Goal: Obtain resource: Download file/media

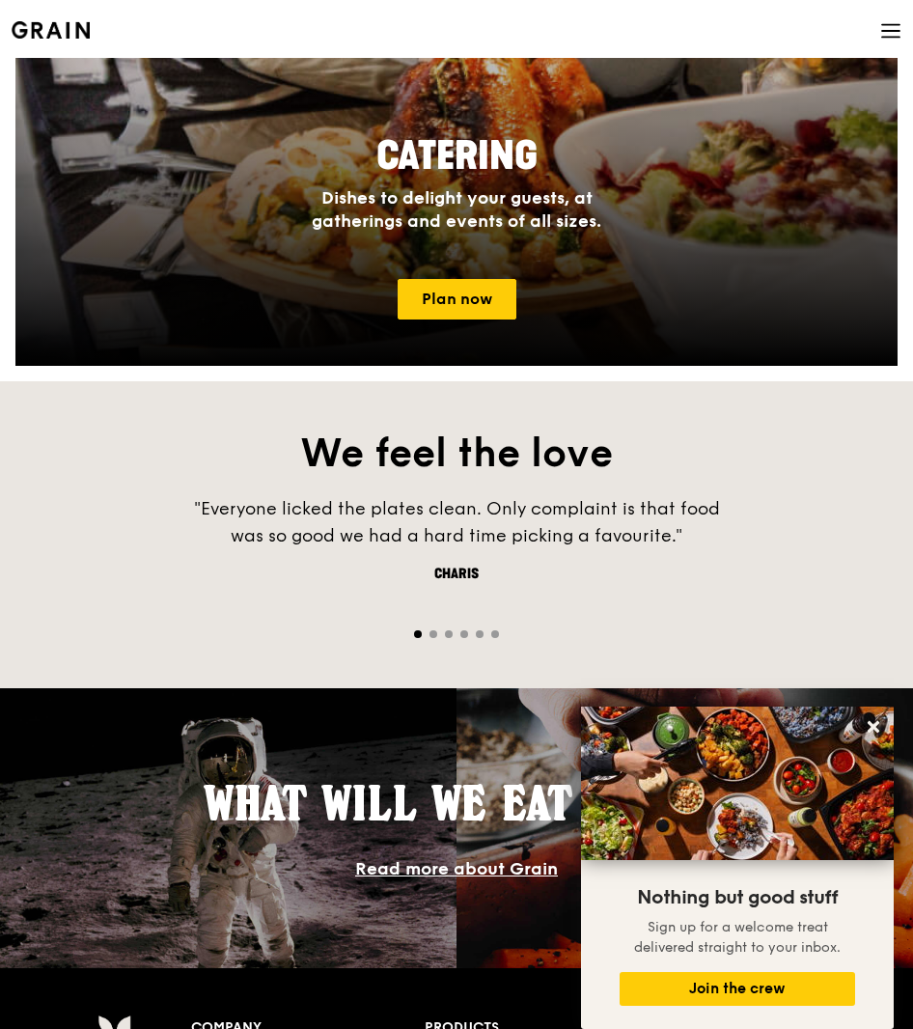
scroll to position [1650, 0]
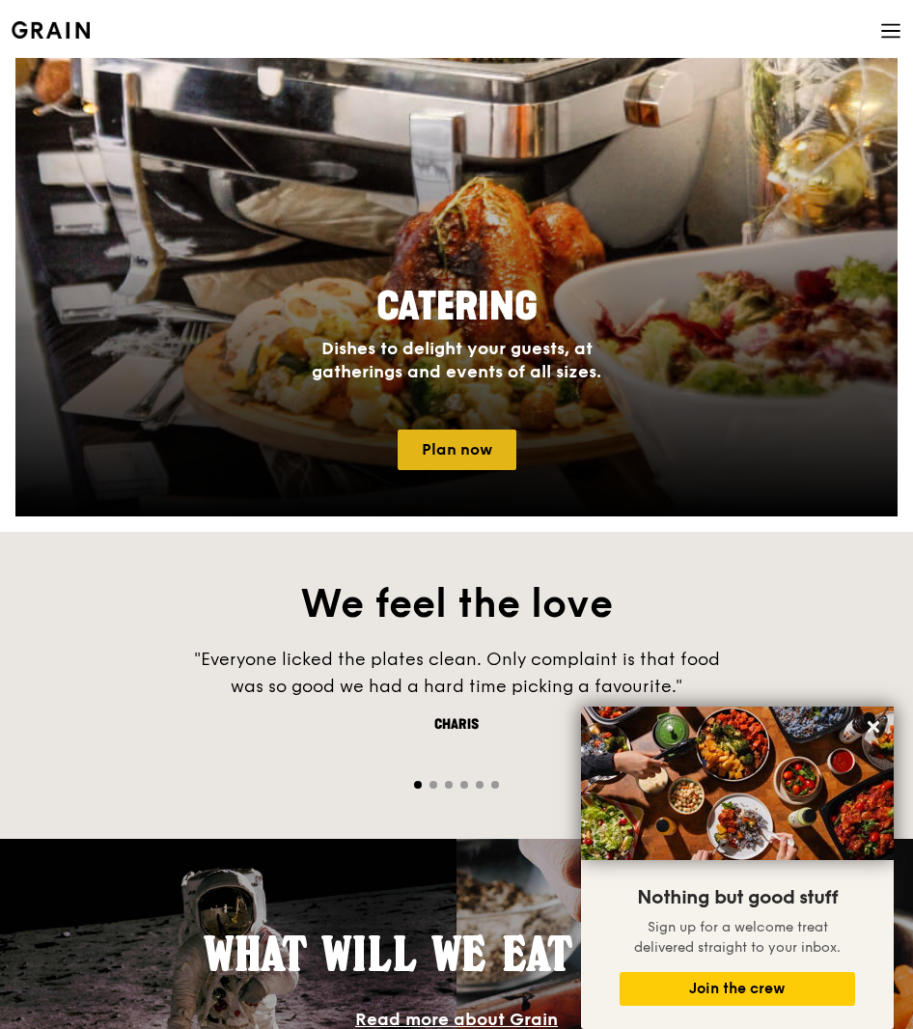
click at [474, 443] on link "Plan now" at bounding box center [457, 449] width 119 height 41
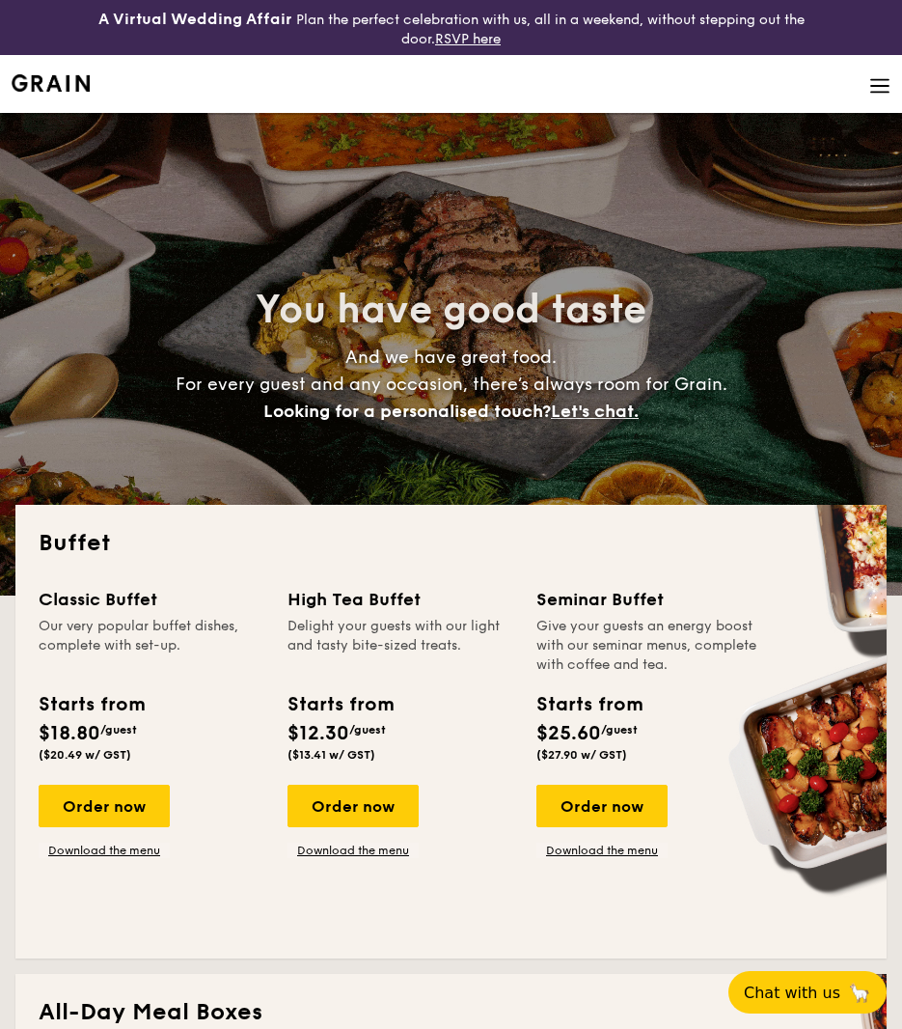
select select
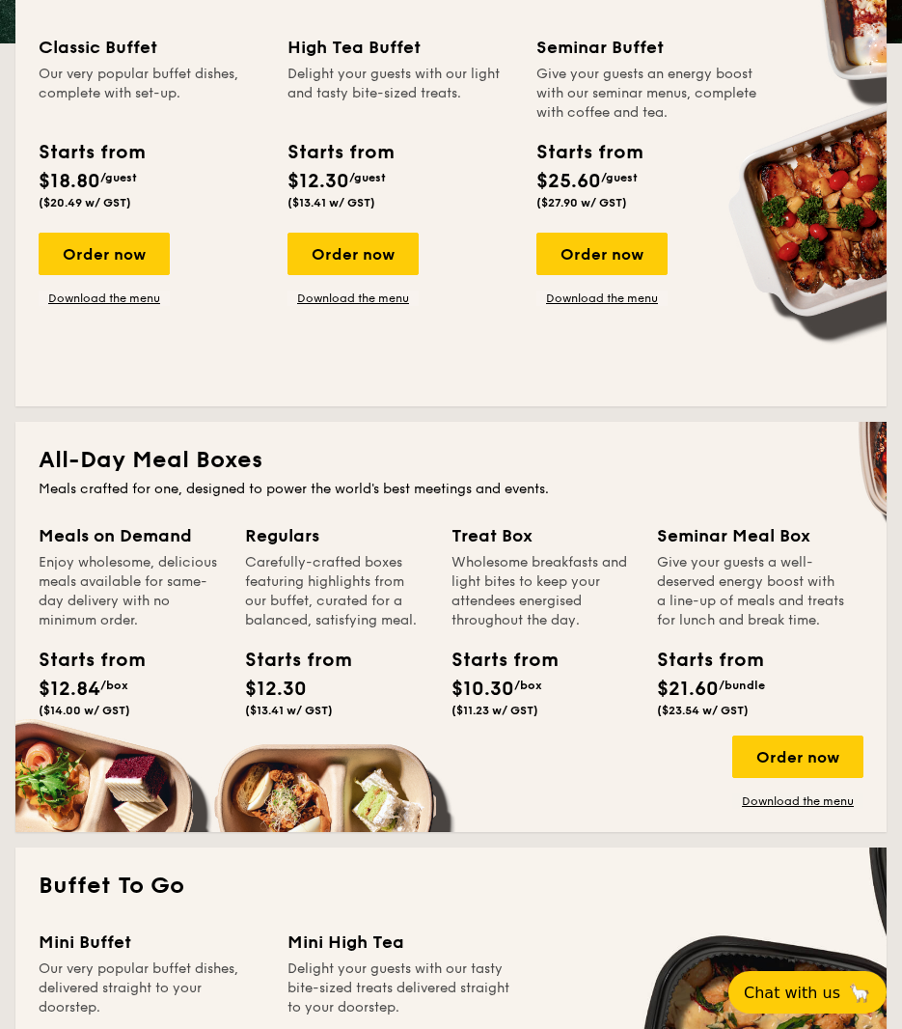
scroll to position [553, 0]
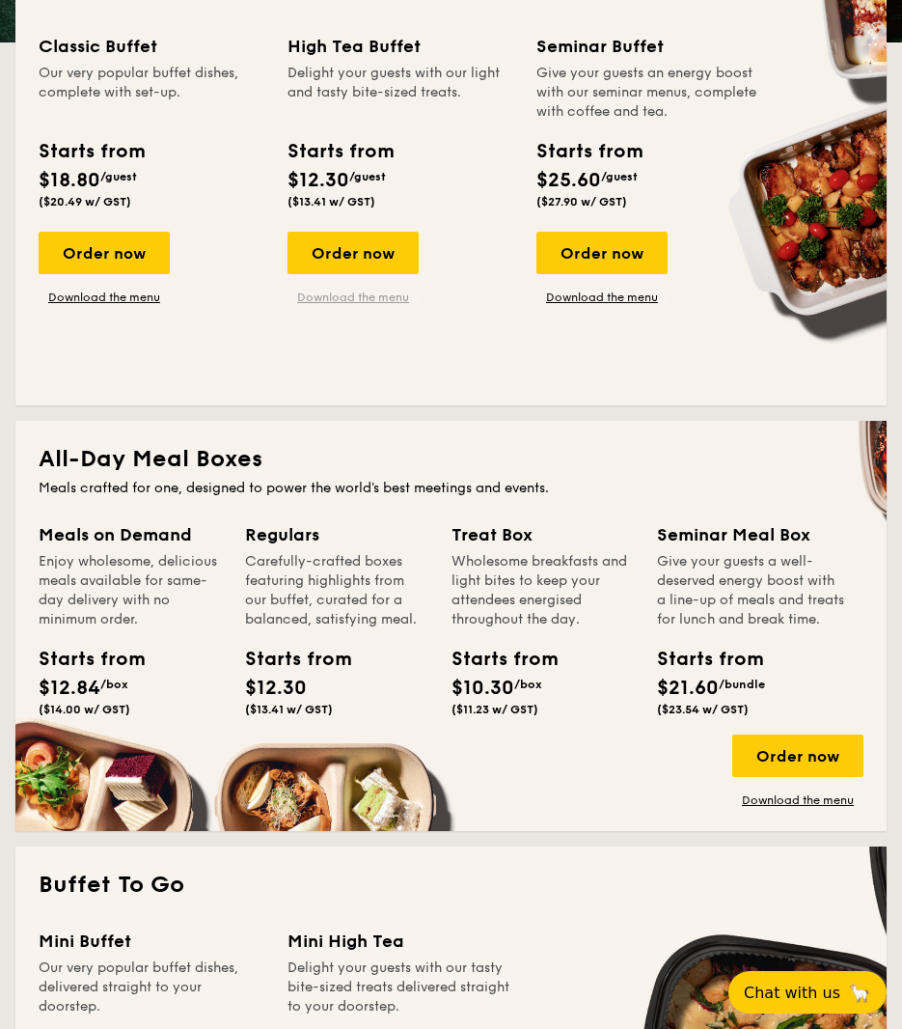
click at [346, 298] on link "Download the menu" at bounding box center [353, 296] width 131 height 15
click at [108, 292] on link "Download the menu" at bounding box center [104, 296] width 131 height 15
